Goal: Task Accomplishment & Management: Manage account settings

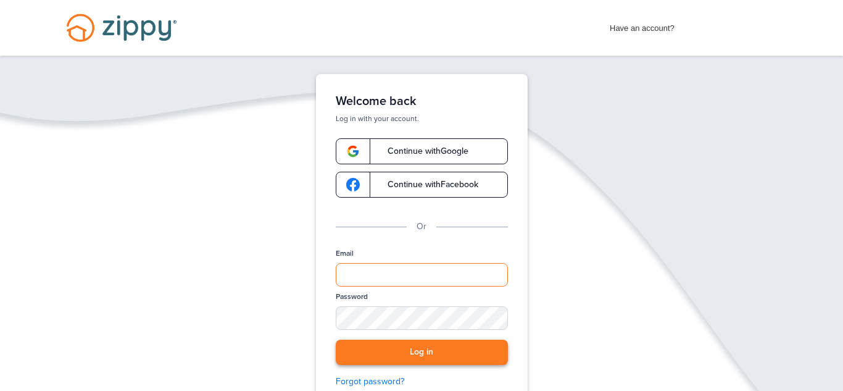
type input "**********"
click at [417, 349] on button "Log in" at bounding box center [422, 351] width 172 height 25
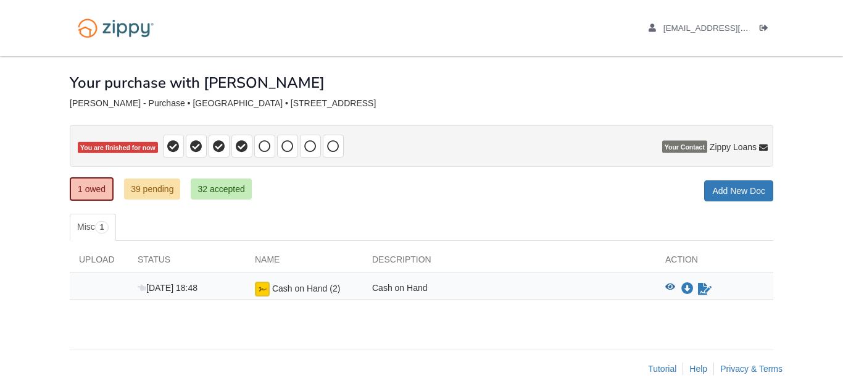
click at [280, 293] on div "Cash on Hand (2)" at bounding box center [304, 288] width 117 height 15
click at [264, 291] on img at bounding box center [262, 288] width 15 height 15
click at [700, 291] on icon "Sign Form" at bounding box center [705, 289] width 14 height 12
click at [149, 191] on link "39 pending" at bounding box center [152, 188] width 56 height 21
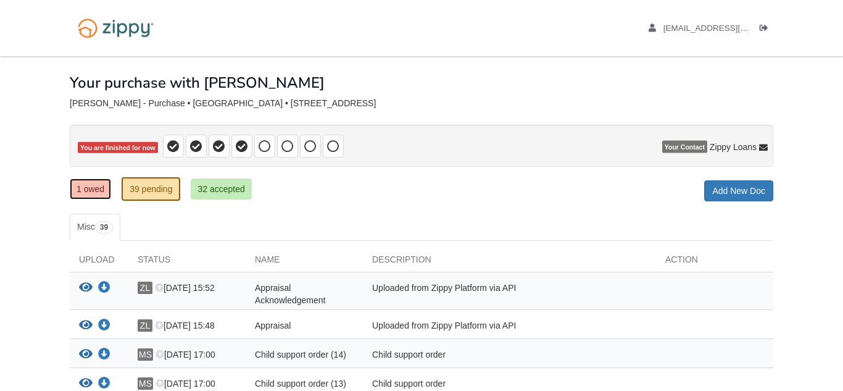
click at [89, 195] on link "1 owed" at bounding box center [90, 188] width 41 height 21
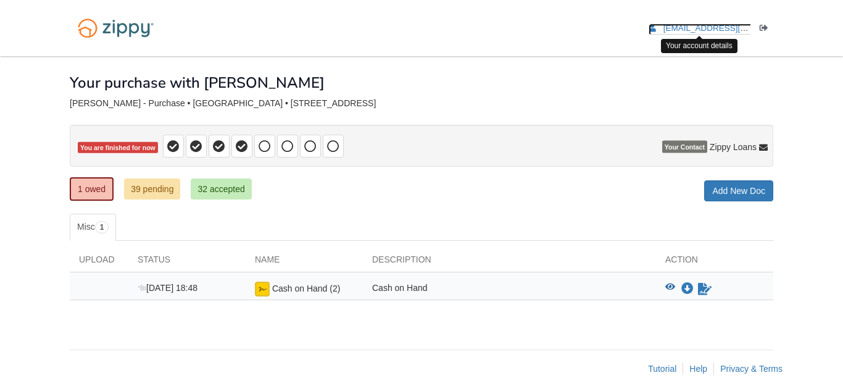
click at [691, 28] on span "megansnyder386@gmail.com" at bounding box center [733, 27] width 141 height 9
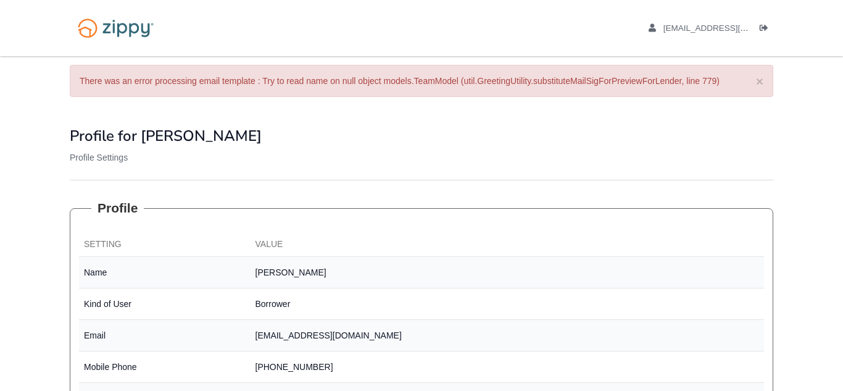
click at [507, 119] on div "Profile for Megan Snyder My Profile" at bounding box center [421, 130] width 703 height 42
click at [765, 27] on icon "Log out" at bounding box center [764, 28] width 9 height 9
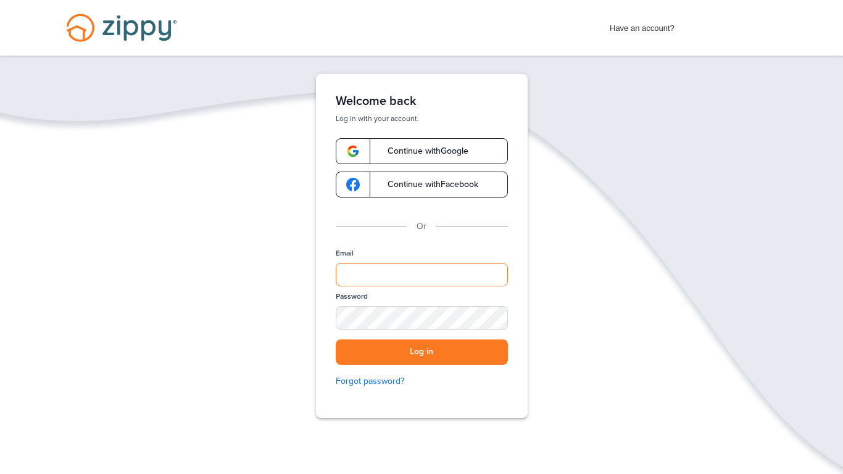
type input "**********"
click at [440, 353] on button "Log in" at bounding box center [422, 351] width 172 height 25
click at [413, 358] on button "Log in" at bounding box center [422, 351] width 172 height 25
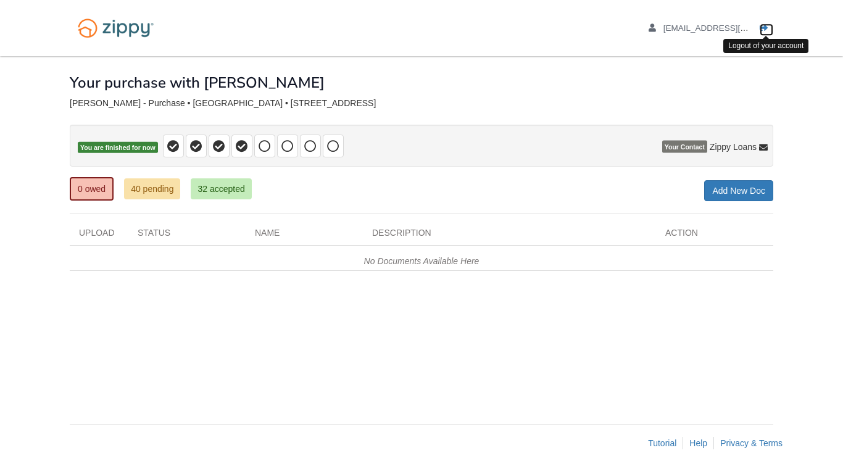
click at [763, 27] on icon "Log out" at bounding box center [764, 28] width 9 height 9
